Goal: Task Accomplishment & Management: Complete application form

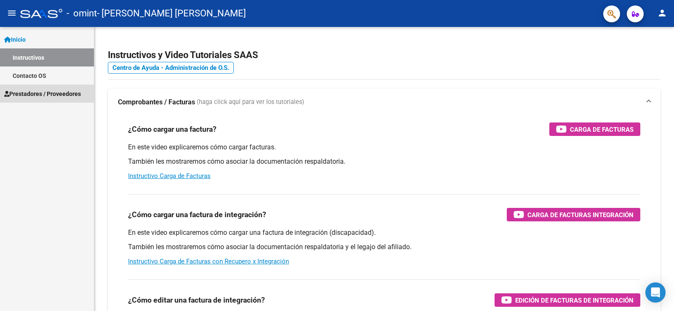
click at [38, 94] on span "Prestadores / Proveedores" at bounding box center [42, 93] width 77 height 9
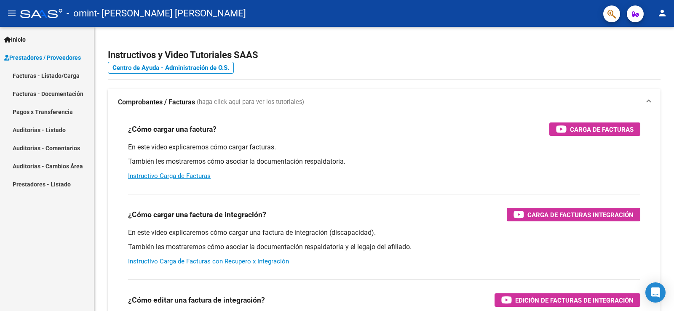
click at [59, 73] on link "Facturas - Listado/Carga" at bounding box center [47, 76] width 94 height 18
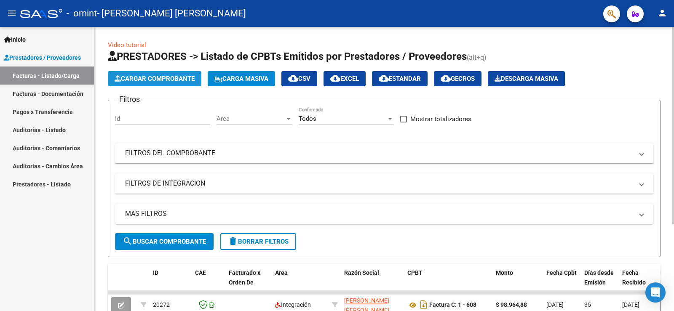
click at [186, 79] on span "Cargar Comprobante" at bounding box center [155, 79] width 80 height 8
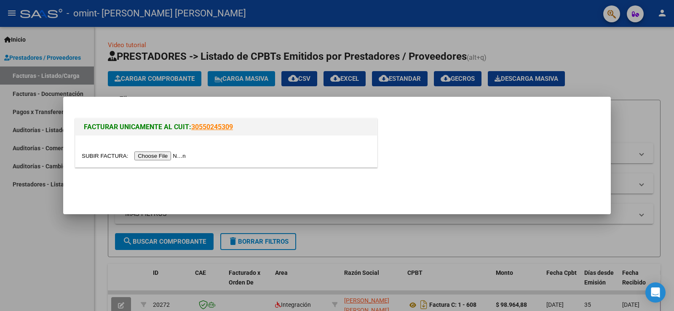
click at [160, 155] on input "file" at bounding box center [135, 156] width 107 height 9
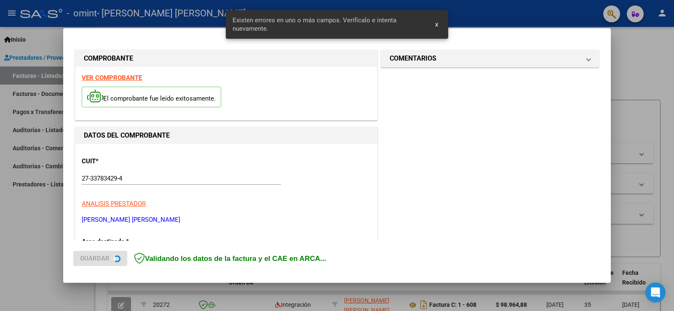
scroll to position [176, 0]
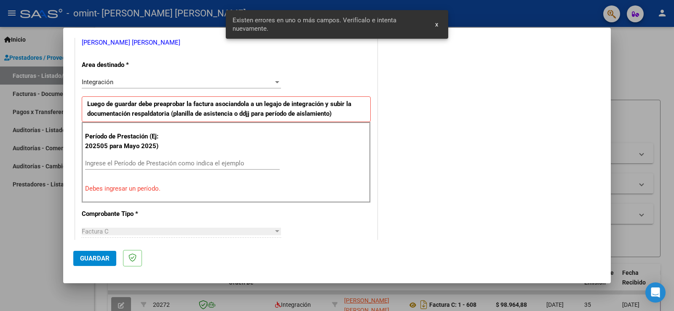
click at [435, 25] on span "x" at bounding box center [436, 25] width 3 height 8
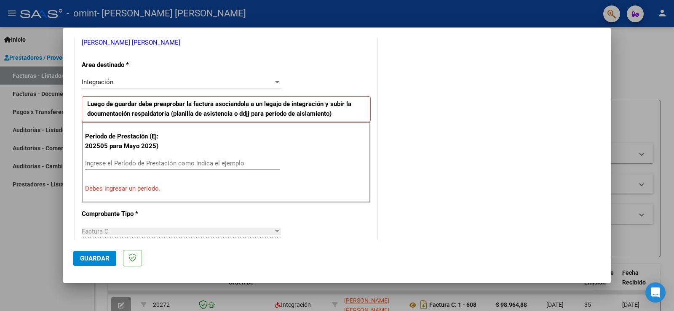
click at [195, 165] on input "Ingrese el Período de Prestación como indica el ejemplo" at bounding box center [182, 164] width 195 height 8
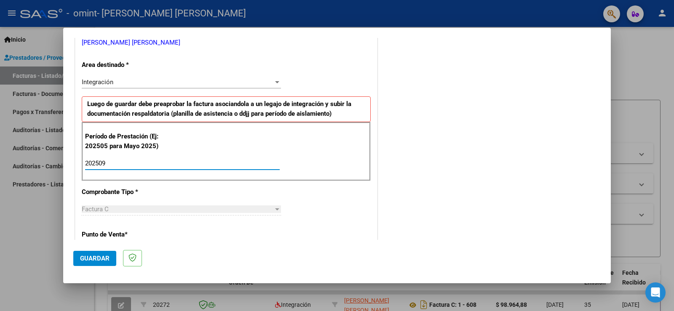
type input "202509"
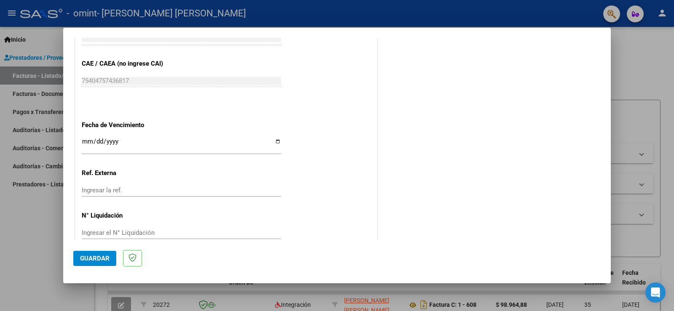
scroll to position [477, 0]
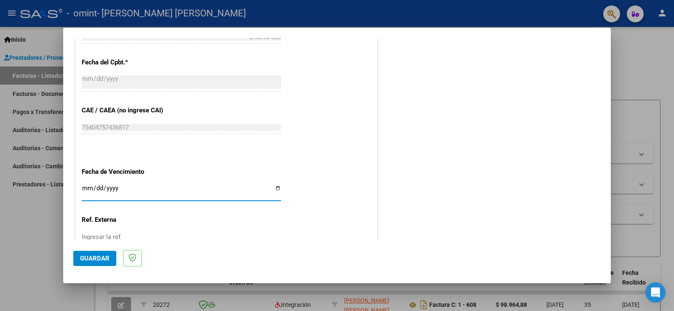
click at [273, 187] on input "Ingresar la fecha" at bounding box center [181, 191] width 199 height 13
type input "[DATE]"
click at [104, 261] on span "Guardar" at bounding box center [94, 259] width 29 height 8
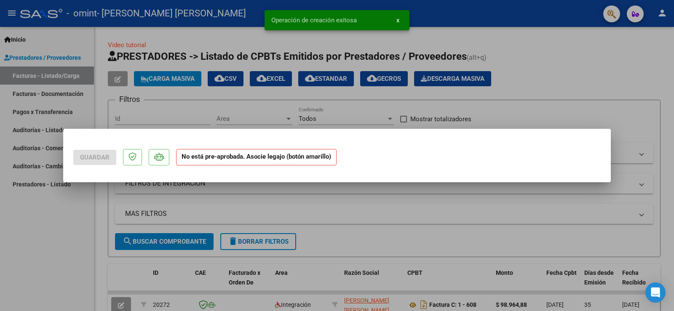
scroll to position [0, 0]
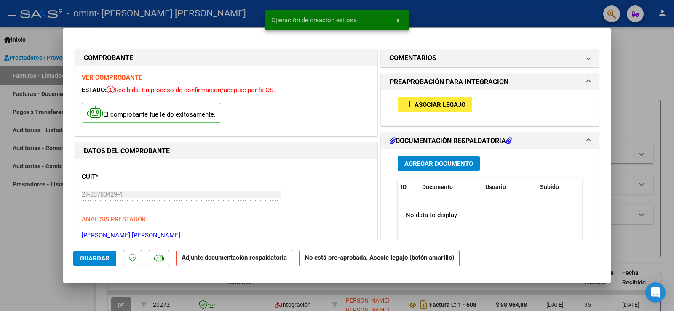
drag, startPoint x: 606, startPoint y: 195, endPoint x: 601, endPoint y: 114, distance: 81.0
click at [601, 114] on mat-dialog-content "COMPROBANTE VER COMPROBANTE ESTADO: Recibida. En proceso de confirmacion/acepta…" at bounding box center [336, 139] width 547 height 202
click at [429, 102] on span "Asociar Legajo" at bounding box center [439, 105] width 51 height 8
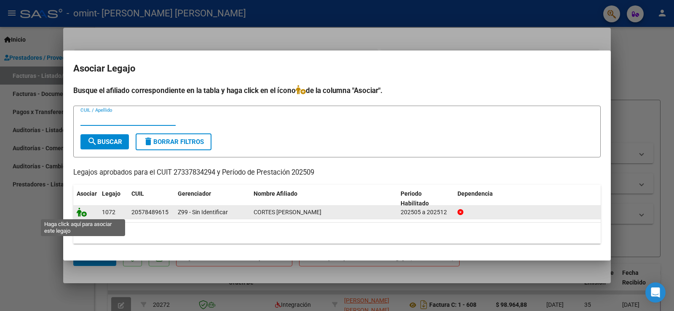
click at [84, 215] on icon at bounding box center [82, 212] width 10 height 9
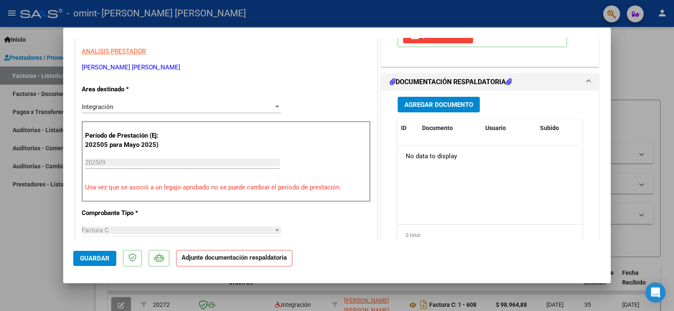
scroll to position [166, 0]
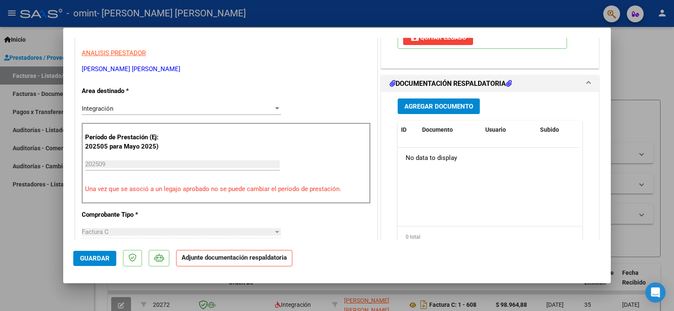
click at [469, 109] on span "Agregar Documento" at bounding box center [438, 107] width 69 height 8
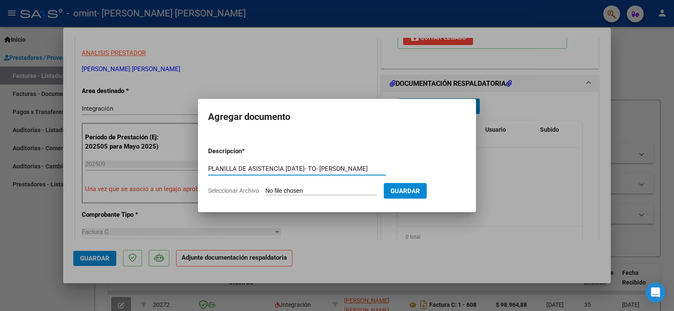
type input "PLANILLA DE ASISTENCIA [DATE]- TO- [PERSON_NAME]"
click at [340, 192] on input "Seleccionar Archivo" at bounding box center [321, 191] width 112 height 8
type input "C:\fakepath\[PERSON_NAME].pdf"
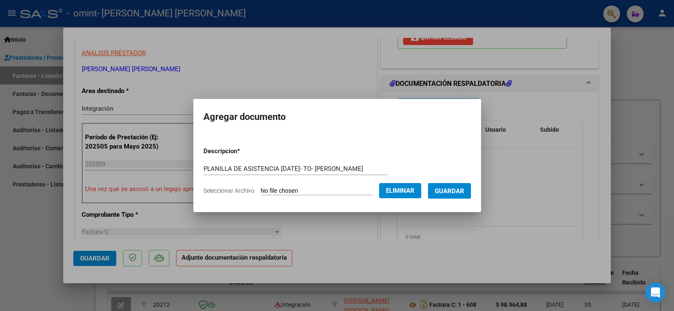
click at [451, 192] on span "Guardar" at bounding box center [448, 191] width 29 height 8
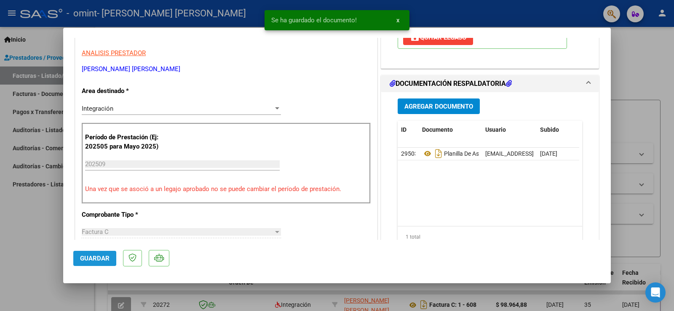
click at [84, 256] on span "Guardar" at bounding box center [94, 259] width 29 height 8
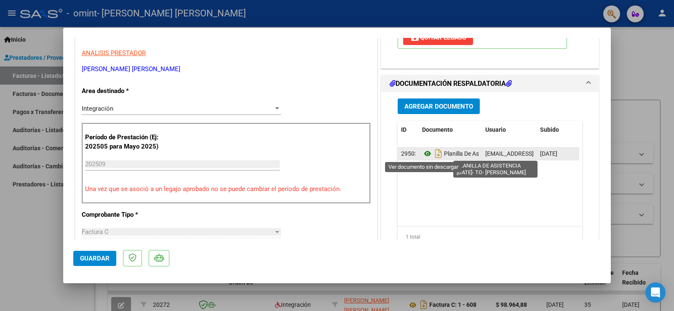
click at [423, 155] on icon at bounding box center [427, 154] width 11 height 10
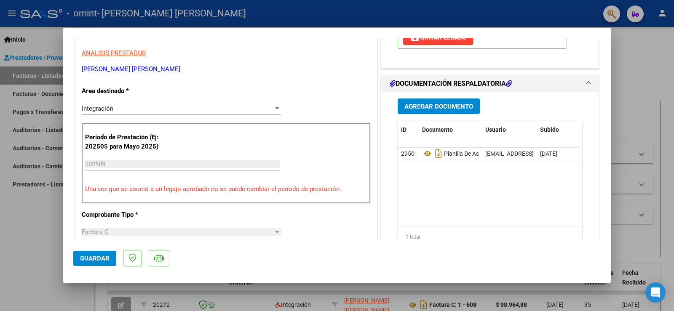
click at [89, 261] on span "Guardar" at bounding box center [94, 259] width 29 height 8
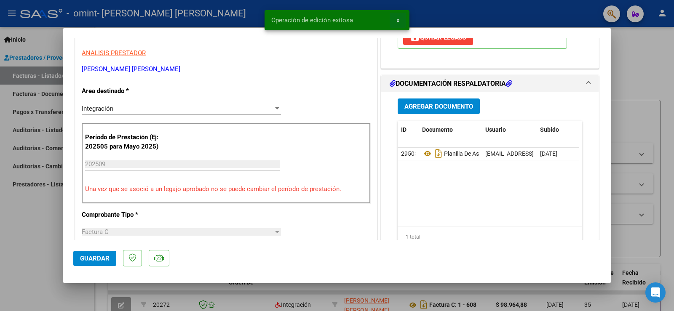
click at [398, 19] on span "x" at bounding box center [397, 20] width 3 height 8
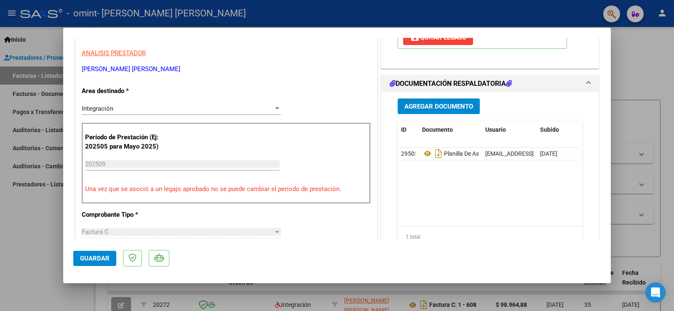
click at [664, 105] on div at bounding box center [337, 155] width 674 height 311
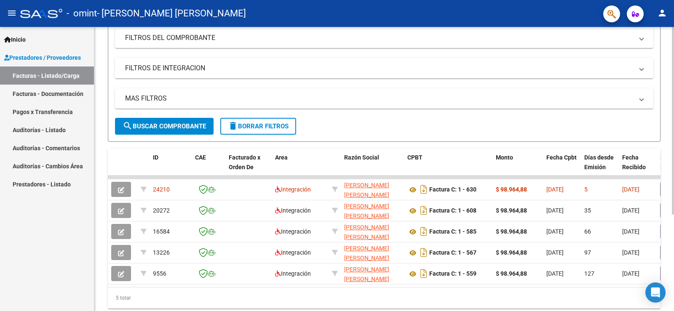
scroll to position [0, 0]
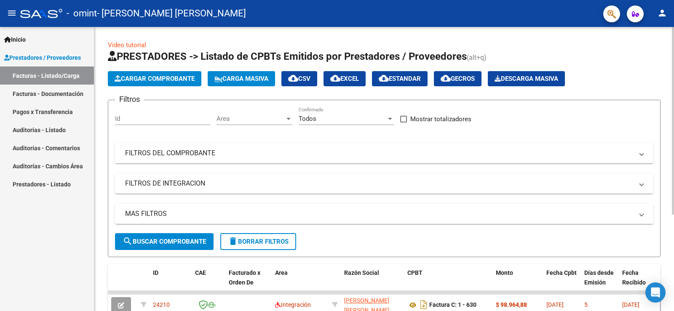
click at [493, 0] on html "menu - omint - [PERSON_NAME] [PERSON_NAME] person Inicio Instructivos Contacto …" at bounding box center [337, 155] width 674 height 311
